Goal: Transaction & Acquisition: Book appointment/travel/reservation

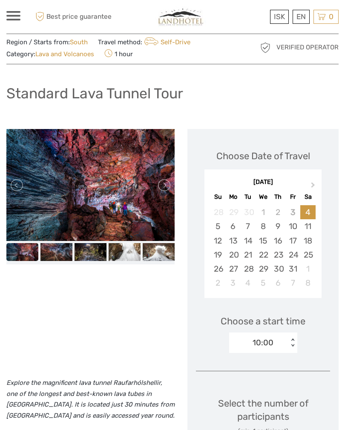
scroll to position [25, 0]
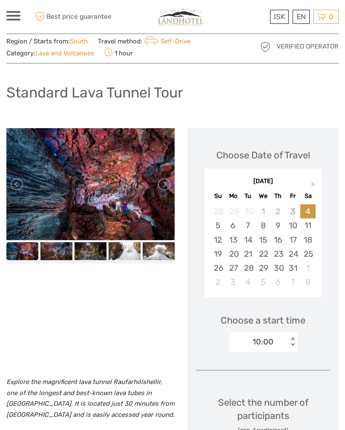
click at [169, 186] on link at bounding box center [164, 185] width 14 height 14
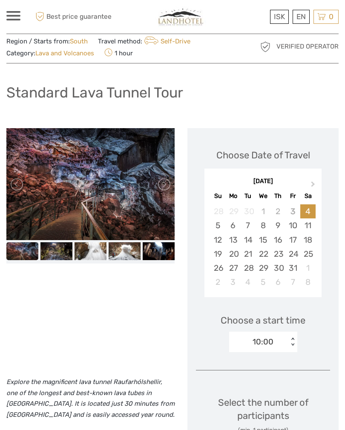
click at [166, 180] on link at bounding box center [164, 185] width 14 height 14
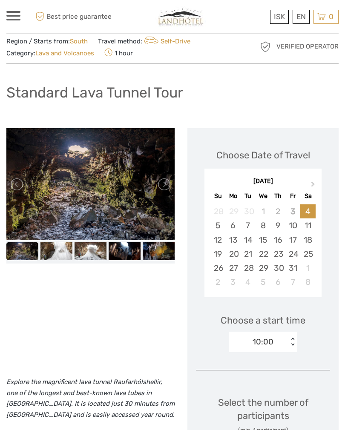
click at [165, 183] on link at bounding box center [164, 185] width 14 height 14
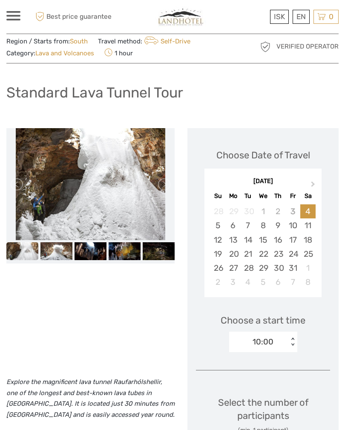
click at [169, 182] on link at bounding box center [164, 185] width 14 height 14
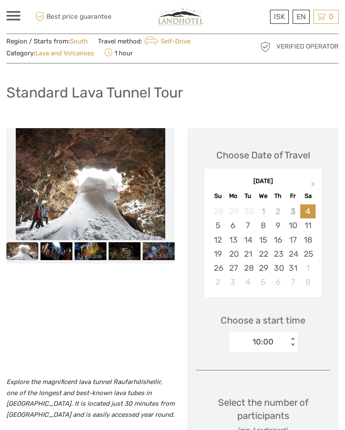
click at [165, 185] on link at bounding box center [164, 185] width 14 height 14
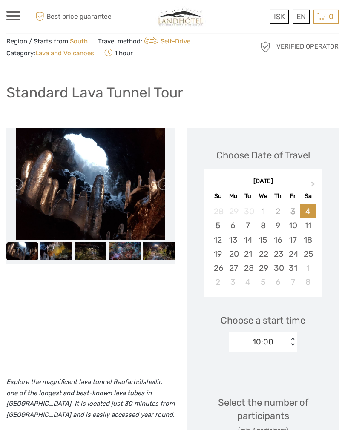
click at [170, 184] on link at bounding box center [164, 185] width 14 height 14
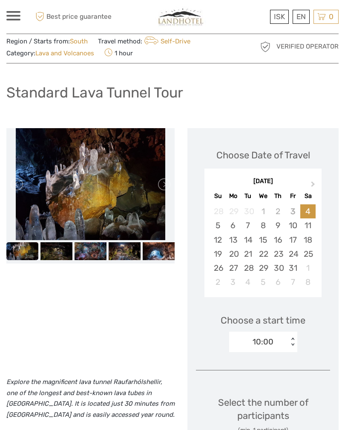
click at [170, 183] on link at bounding box center [164, 185] width 14 height 14
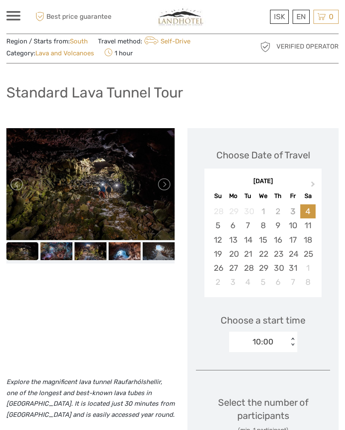
click at [166, 179] on link at bounding box center [164, 185] width 14 height 14
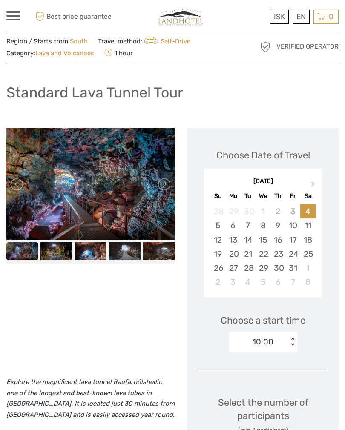
click at [169, 178] on link at bounding box center [164, 185] width 14 height 14
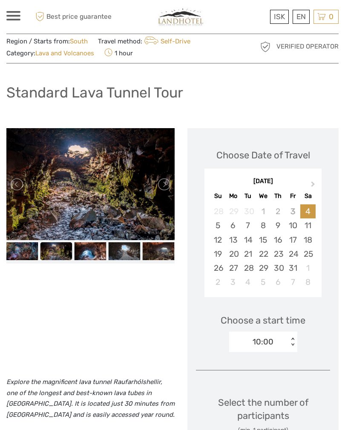
click at [170, 178] on link at bounding box center [164, 185] width 14 height 14
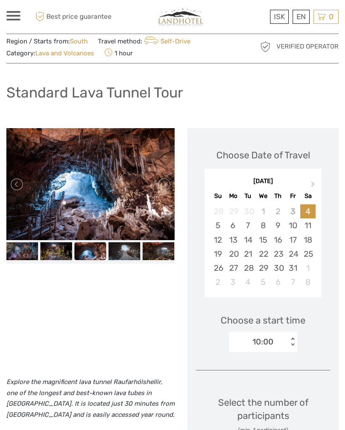
click at [18, 22] on div "ISK ISK € $ £ EN English Español Deutsch Tours Multi-day tours Transfers Car re…" at bounding box center [13, 17] width 14 height 12
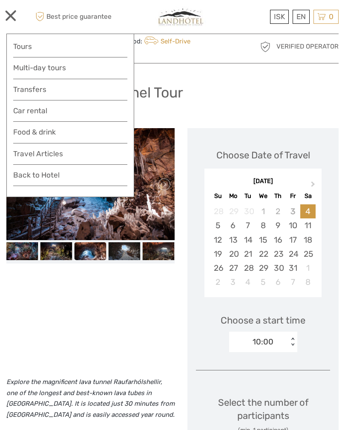
click at [52, 50] on link "Tours" at bounding box center [70, 46] width 114 height 12
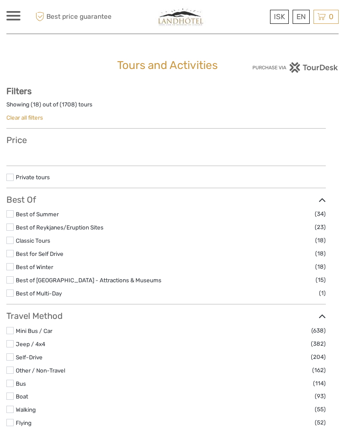
select select
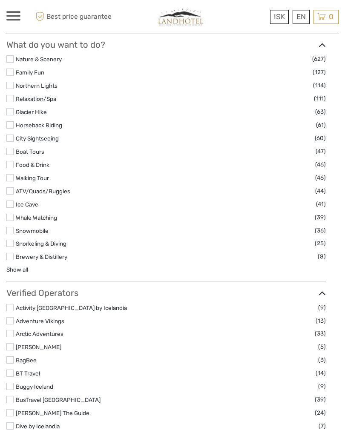
scroll to position [800, 0]
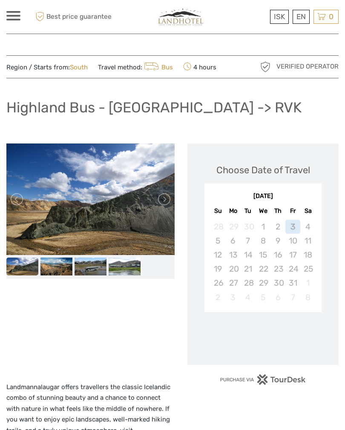
click at [162, 200] on link at bounding box center [164, 200] width 14 height 14
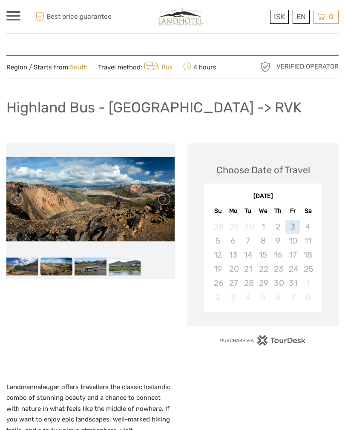
click at [168, 203] on link at bounding box center [164, 200] width 14 height 14
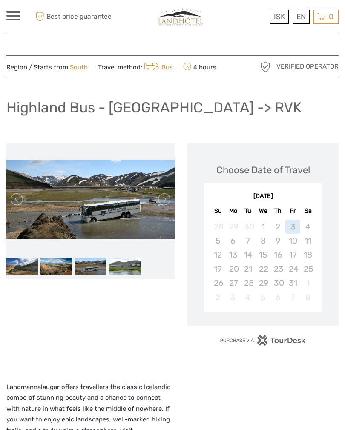
click at [163, 199] on link at bounding box center [164, 200] width 14 height 14
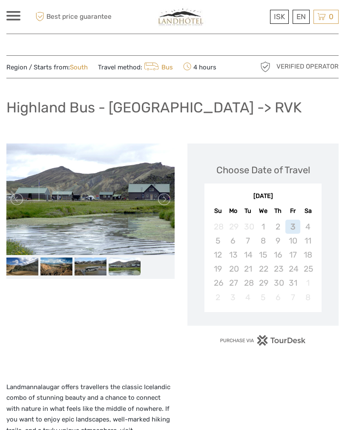
click at [315, 221] on div "4" at bounding box center [307, 227] width 15 height 14
click at [315, 225] on div "4" at bounding box center [307, 227] width 15 height 14
click at [215, 242] on div "5" at bounding box center [218, 241] width 15 height 14
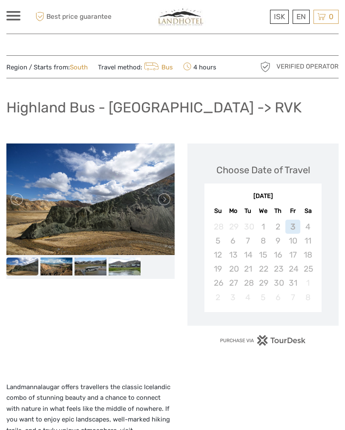
click at [236, 243] on div "6" at bounding box center [233, 241] width 15 height 14
click at [249, 243] on div "7" at bounding box center [248, 241] width 15 height 14
click at [266, 244] on div "8" at bounding box center [263, 241] width 15 height 14
click at [283, 251] on div "16" at bounding box center [278, 255] width 15 height 14
click at [220, 245] on div "5" at bounding box center [218, 241] width 15 height 14
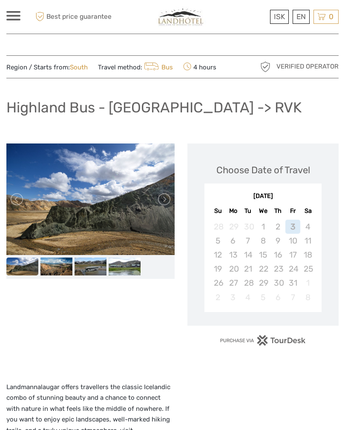
click at [306, 228] on div "4" at bounding box center [307, 227] width 15 height 14
click at [7, 12] on span at bounding box center [13, 12] width 14 height 2
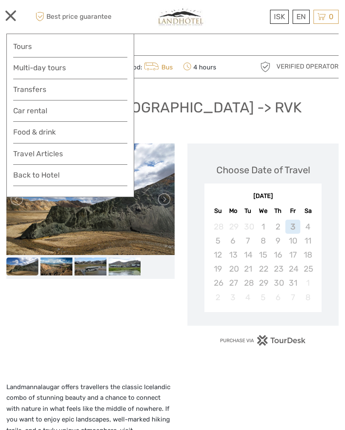
click at [72, 48] on link "Tours" at bounding box center [70, 46] width 114 height 12
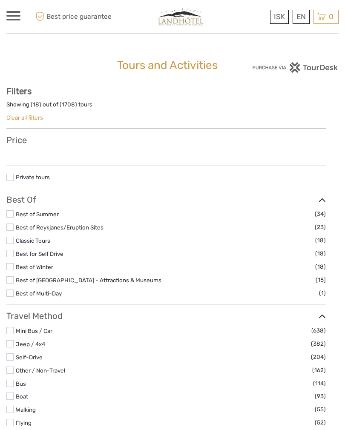
select select
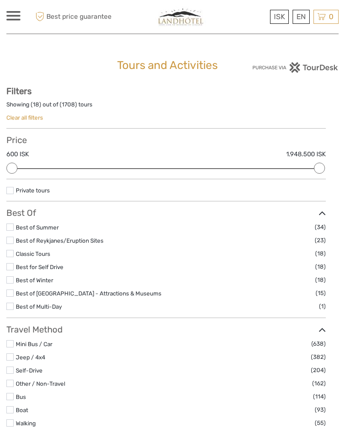
type input "03/10/2025"
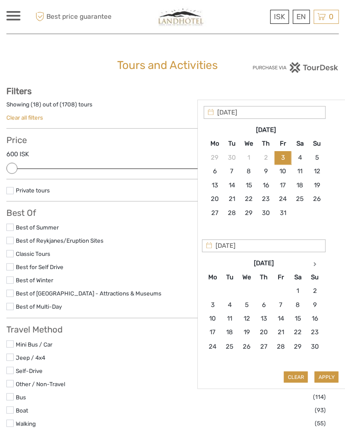
type input "04/10/2025"
click at [331, 374] on div "Apply Clear" at bounding box center [273, 244] width 138 height 277
type input "04/10/2025"
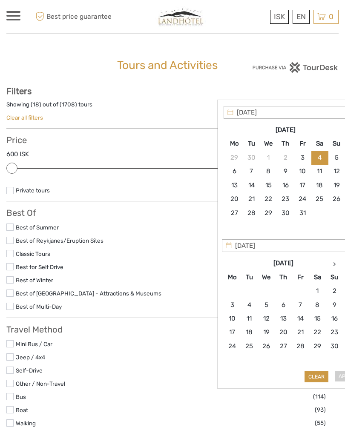
click at [345, 376] on div "Apply Clear" at bounding box center [293, 244] width 138 height 277
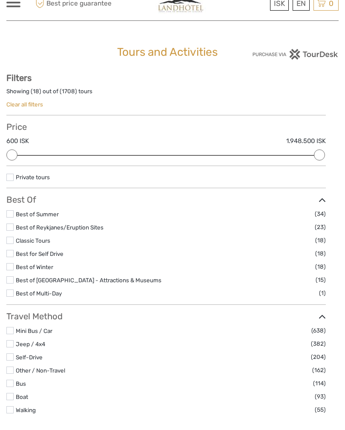
type input "03/10/2025"
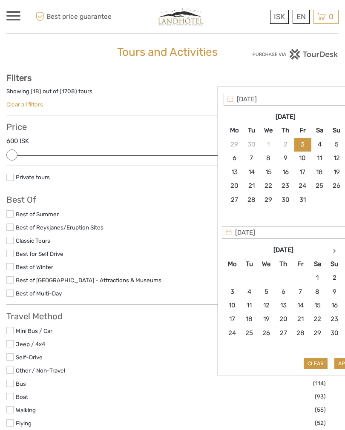
scroll to position [13, 0]
type input "04/10/2025"
click at [345, 363] on button "Apply" at bounding box center [347, 363] width 24 height 11
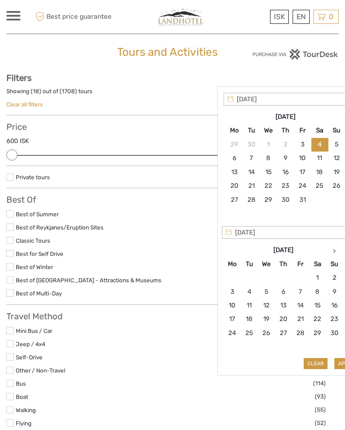
type input "04/10/2025 - 04/10/2025"
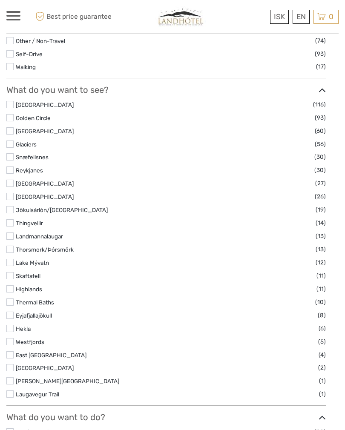
scroll to position [390, 0]
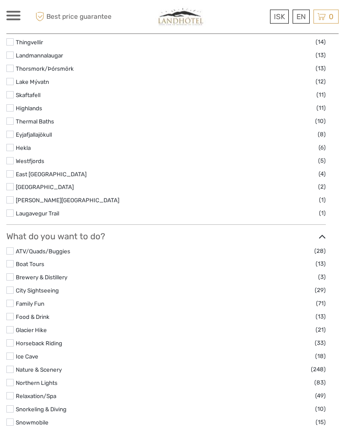
scroll to position [564, 0]
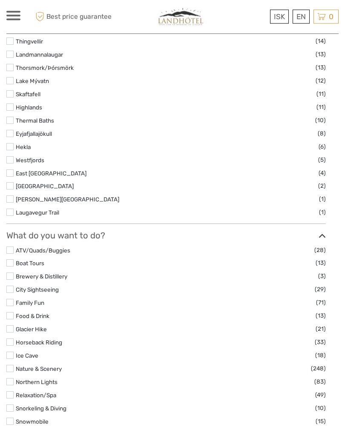
click at [17, 111] on link "Highlands" at bounding box center [29, 107] width 26 height 7
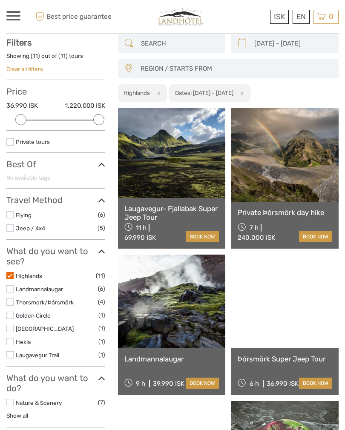
scroll to position [48, 0]
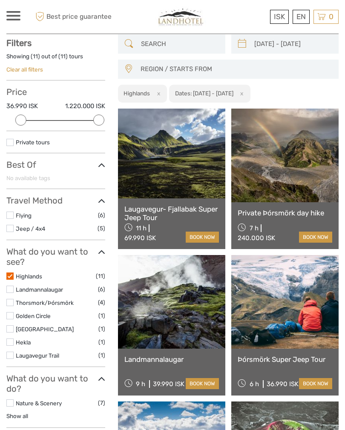
click at [181, 155] on link at bounding box center [171, 154] width 107 height 90
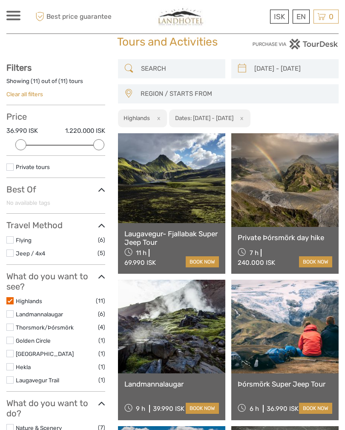
scroll to position [23, 0]
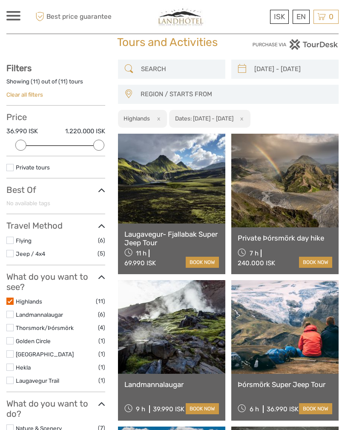
click at [7, 300] on label at bounding box center [9, 301] width 7 height 7
click at [0, 0] on input "checkbox" at bounding box center [0, 0] width 0 height 0
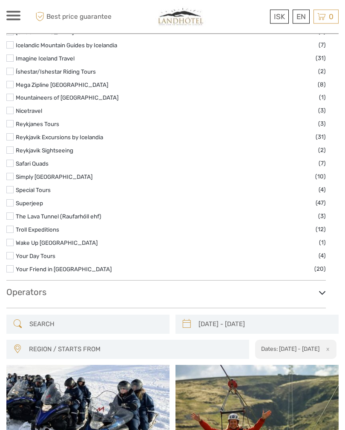
scroll to position [1242, 0]
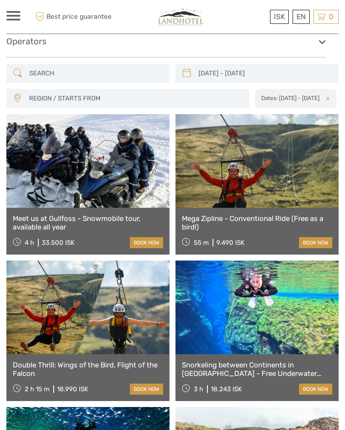
scroll to position [1488, 0]
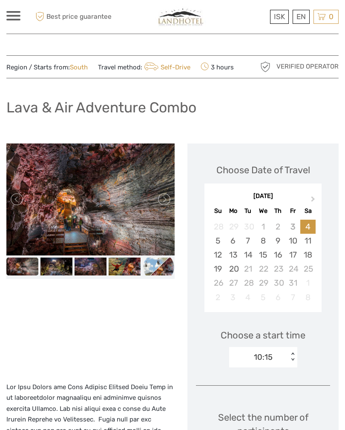
click at [162, 206] on link at bounding box center [164, 200] width 14 height 14
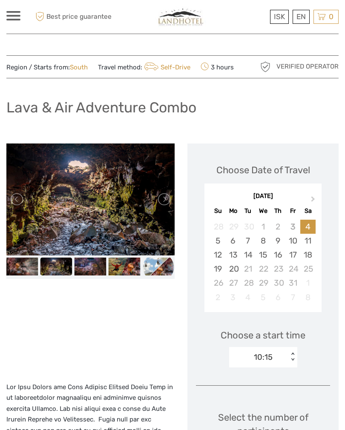
click at [160, 206] on link at bounding box center [164, 200] width 14 height 14
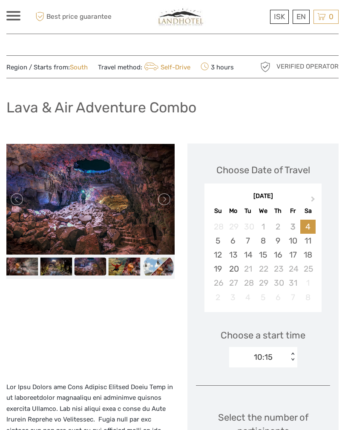
click at [167, 206] on link at bounding box center [164, 200] width 14 height 14
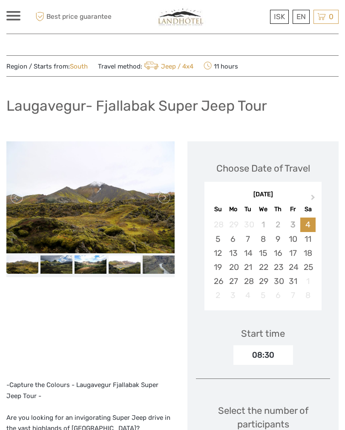
click at [166, 202] on link at bounding box center [164, 198] width 14 height 14
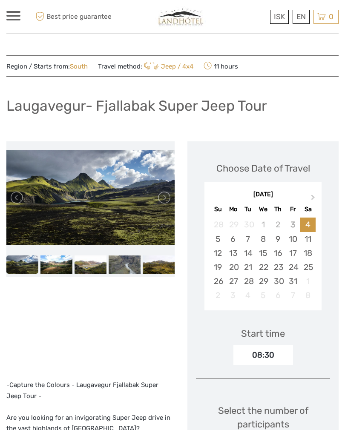
click at [169, 199] on link at bounding box center [164, 198] width 14 height 14
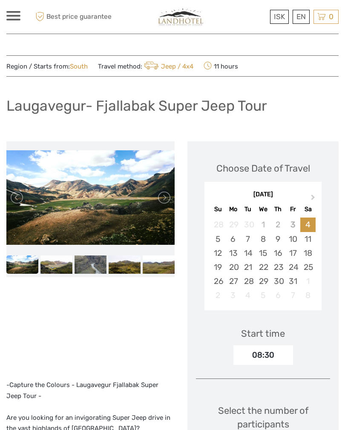
click at [170, 197] on link at bounding box center [164, 198] width 14 height 14
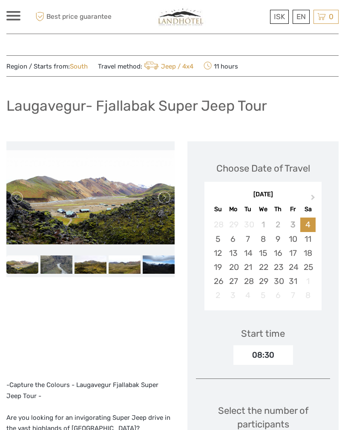
click at [163, 203] on link at bounding box center [164, 198] width 14 height 14
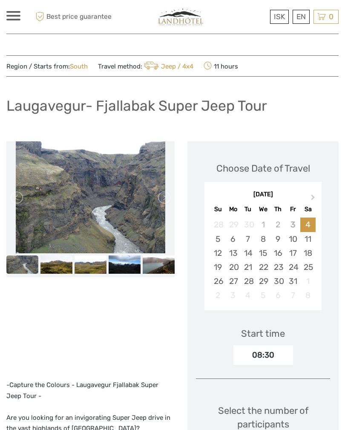
click at [166, 200] on link at bounding box center [164, 198] width 14 height 14
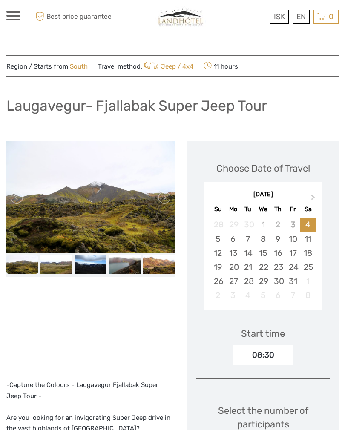
click at [165, 199] on link at bounding box center [164, 198] width 14 height 14
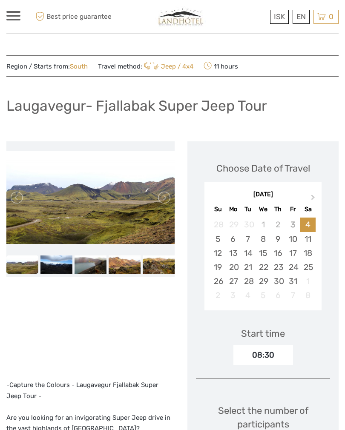
click at [165, 197] on link at bounding box center [164, 198] width 14 height 14
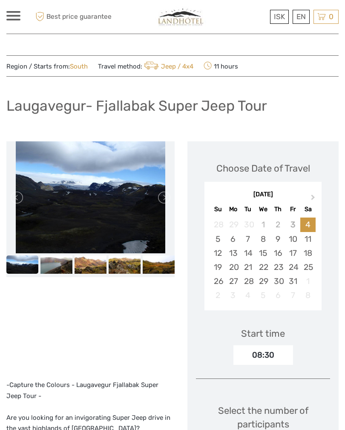
click at [169, 199] on link at bounding box center [164, 198] width 14 height 14
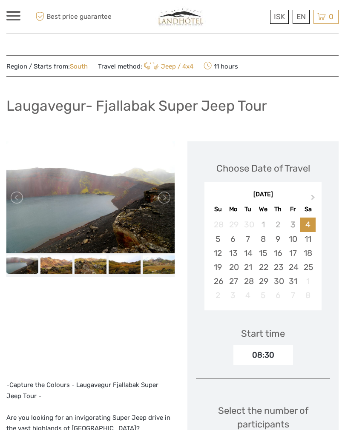
click at [168, 201] on link at bounding box center [164, 198] width 14 height 14
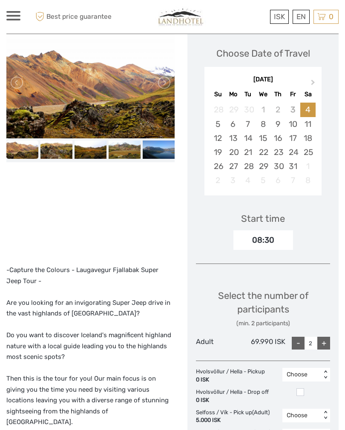
scroll to position [114, 0]
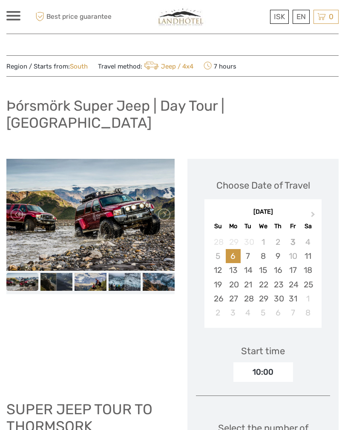
click at [163, 208] on link at bounding box center [164, 215] width 14 height 14
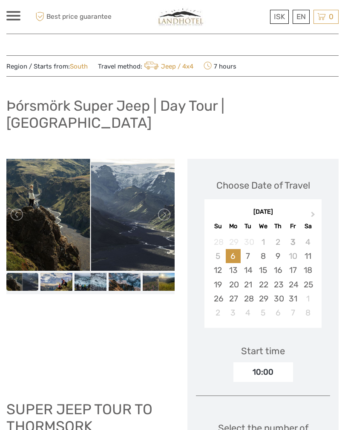
click at [164, 208] on link at bounding box center [164, 215] width 14 height 14
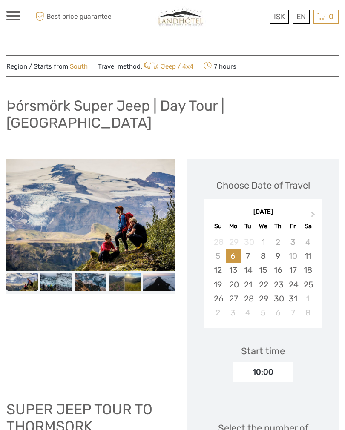
click at [163, 208] on link at bounding box center [164, 215] width 14 height 14
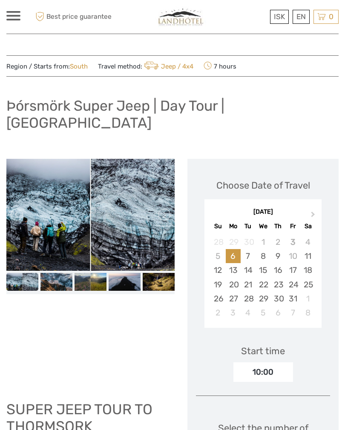
click at [161, 208] on link at bounding box center [164, 215] width 14 height 14
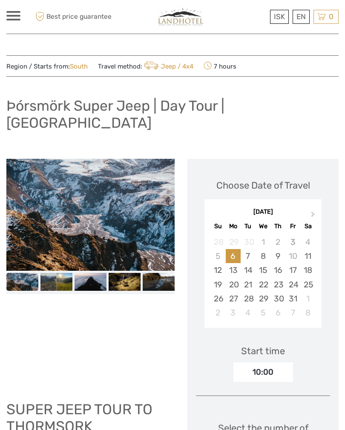
click at [164, 208] on link at bounding box center [164, 215] width 14 height 14
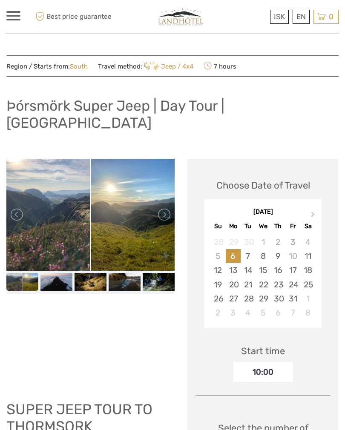
click at [309, 235] on div "4" at bounding box center [307, 242] width 15 height 14
